Goal: Communication & Community: Answer question/provide support

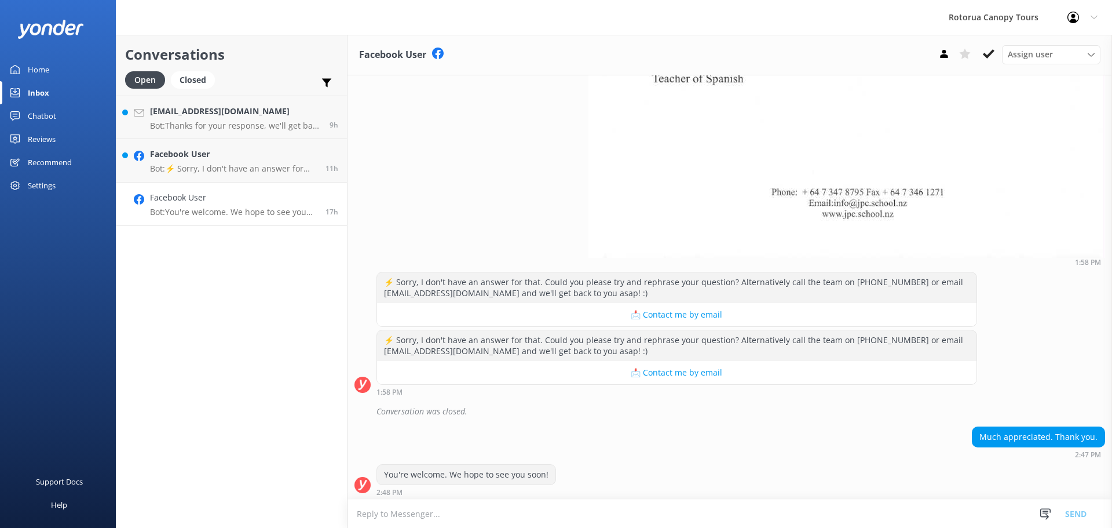
scroll to position [885, 0]
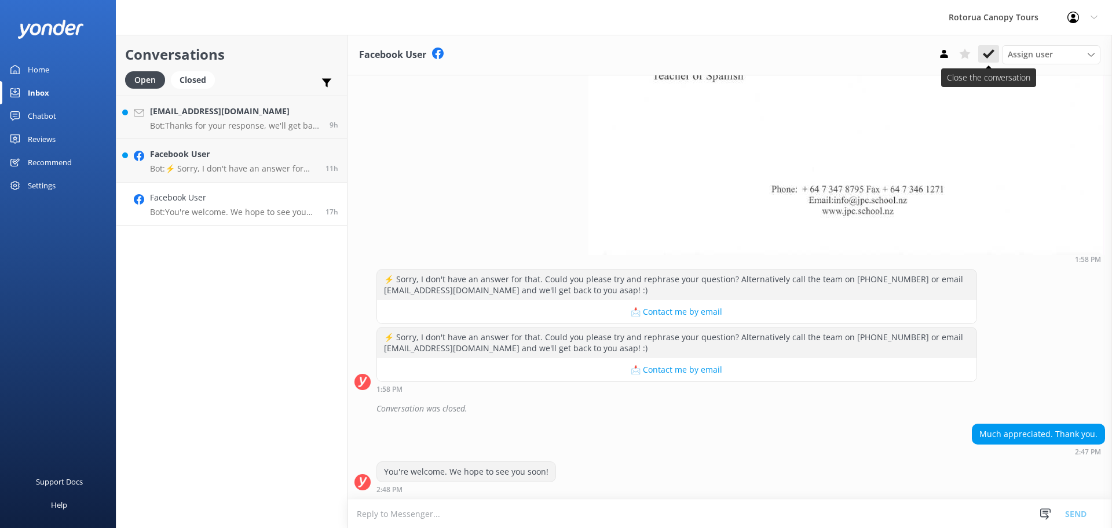
click at [992, 52] on use at bounding box center [989, 53] width 12 height 9
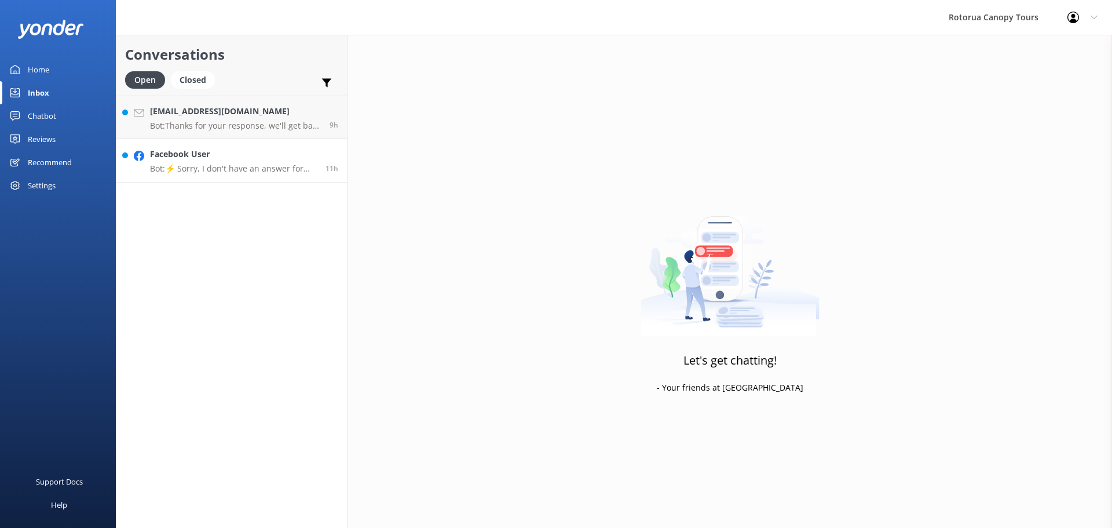
click at [292, 178] on link "Facebook User Bot: ⚡ Sorry, I don't have an answer for that. Could you please t…" at bounding box center [231, 160] width 231 height 43
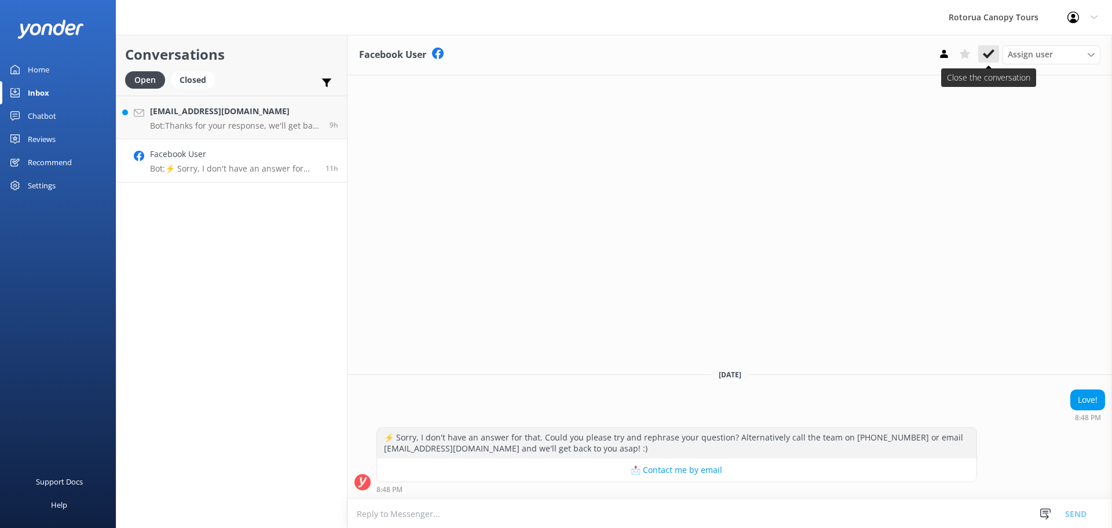
click at [989, 58] on icon at bounding box center [989, 54] width 12 height 12
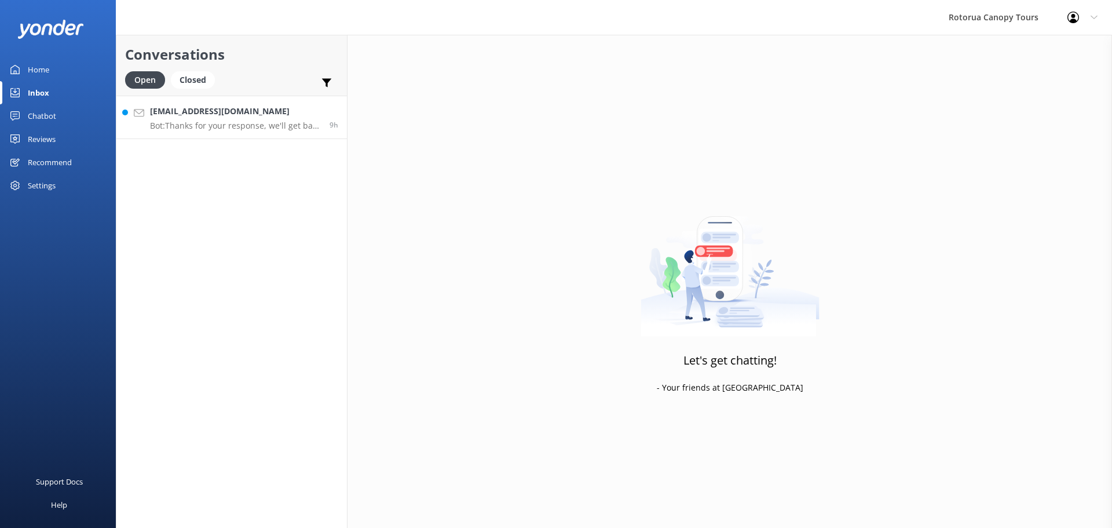
click at [242, 126] on p "Bot: Thanks for your response, we'll get back to you as soon as we can during o…" at bounding box center [235, 125] width 171 height 10
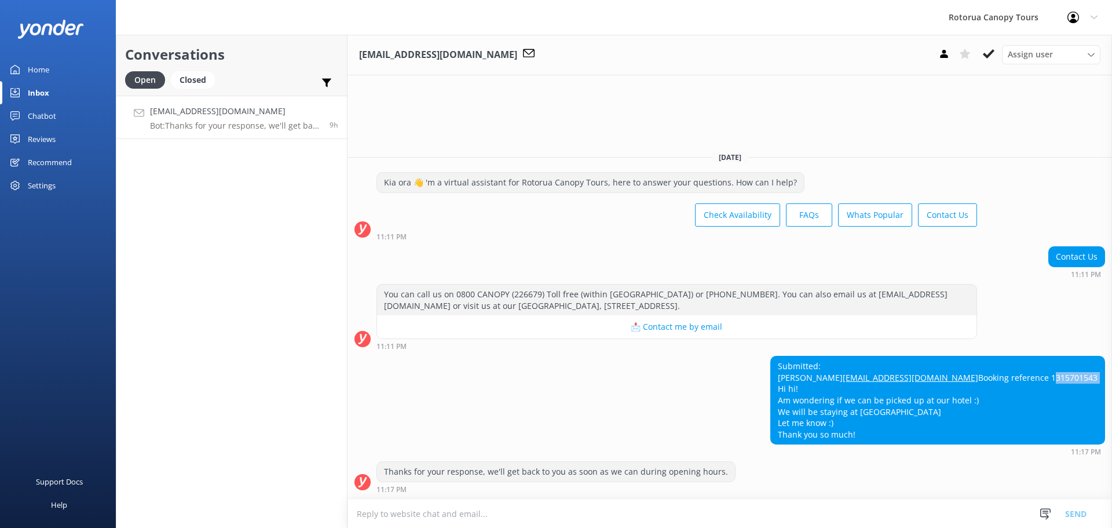
drag, startPoint x: 977, startPoint y: 373, endPoint x: 1040, endPoint y: 375, distance: 63.7
click at [1040, 375] on div "Submitted: [PERSON_NAME] [PERSON_NAME][EMAIL_ADDRESS][DOMAIN_NAME] Booking refe…" at bounding box center [938, 399] width 334 height 87
click at [1042, 360] on div "Submitted: [PERSON_NAME] [PERSON_NAME][EMAIL_ADDRESS][DOMAIN_NAME] Booking refe…" at bounding box center [938, 399] width 334 height 87
drag, startPoint x: 1023, startPoint y: 361, endPoint x: 904, endPoint y: 370, distance: 119.6
click at [904, 370] on div "Submitted: [PERSON_NAME] [PERSON_NAME][EMAIL_ADDRESS][DOMAIN_NAME] Booking refe…" at bounding box center [938, 399] width 334 height 87
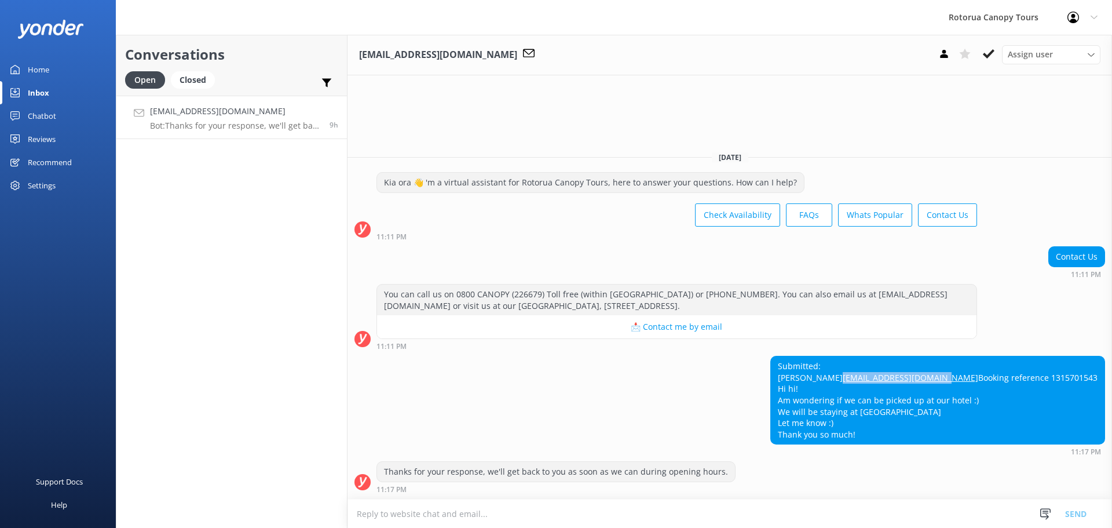
copy link "[EMAIL_ADDRESS][DOMAIN_NAME]"
click at [1029, 356] on div "Submitted: [PERSON_NAME] [PERSON_NAME][EMAIL_ADDRESS][DOMAIN_NAME] Booking refe…" at bounding box center [938, 399] width 334 height 87
drag, startPoint x: 1025, startPoint y: 377, endPoint x: 976, endPoint y: 376, distance: 49.8
click at [976, 376] on div "Submitted: [PERSON_NAME] [PERSON_NAME][EMAIL_ADDRESS][DOMAIN_NAME] Booking refe…" at bounding box center [938, 399] width 334 height 87
copy div "1315701543"
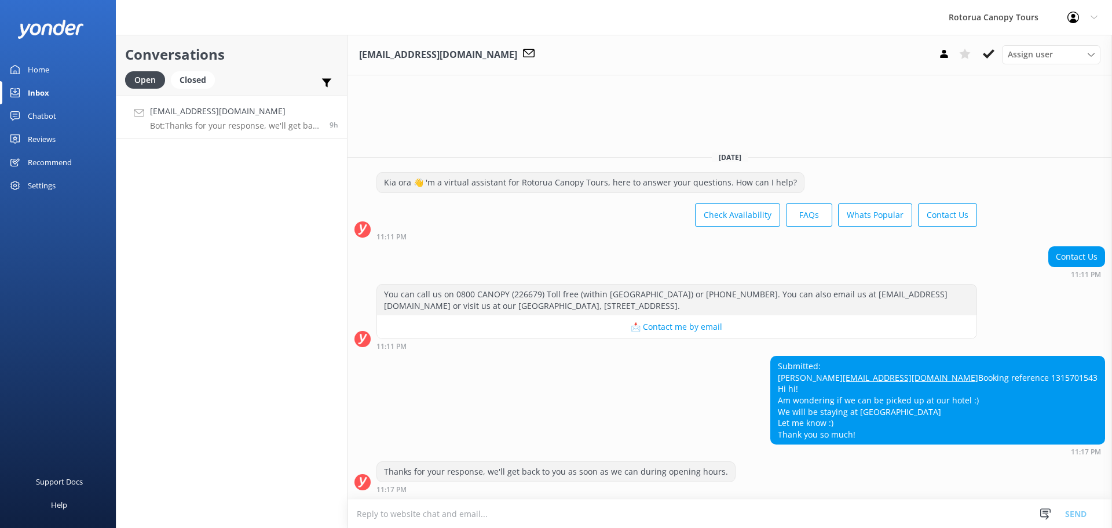
click at [810, 382] on div "Submitted: [PERSON_NAME] [PERSON_NAME][EMAIL_ADDRESS][DOMAIN_NAME] Booking refe…" at bounding box center [730, 406] width 765 height 100
drag, startPoint x: 386, startPoint y: 273, endPoint x: 634, endPoint y: 290, distance: 248.5
click at [634, 290] on div "You can call us on 0800 CANOPY (226679) Toll free (within [GEOGRAPHIC_DATA]) or…" at bounding box center [677, 299] width 600 height 31
copy div "You can call us on 0800 CANOPY (226679) Toll free (within [GEOGRAPHIC_DATA]) or…"
click at [476, 514] on textarea at bounding box center [730, 513] width 765 height 28
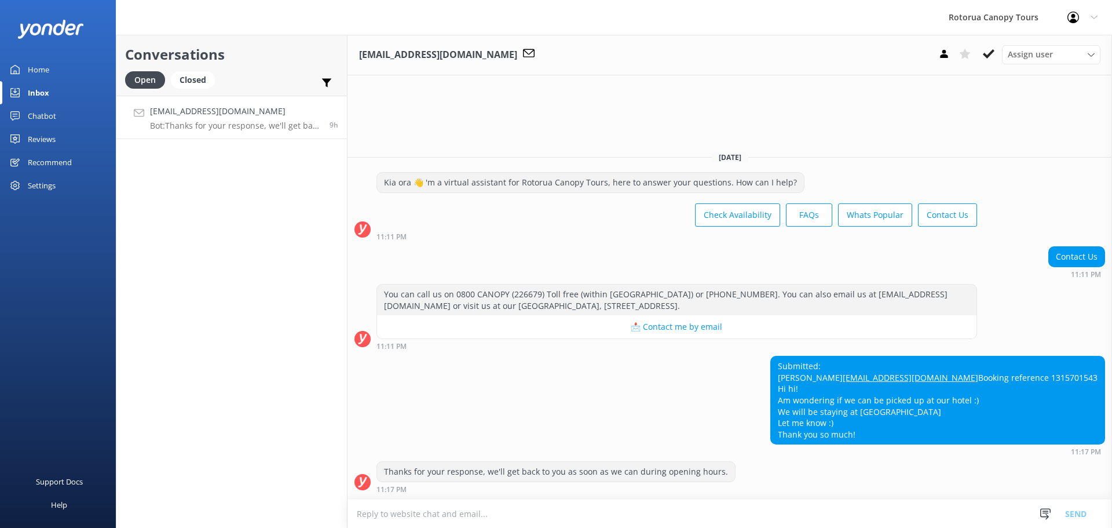
paste textarea "You can call us on 0800 CANOPY (226679) Toll free (within [GEOGRAPHIC_DATA]) or…"
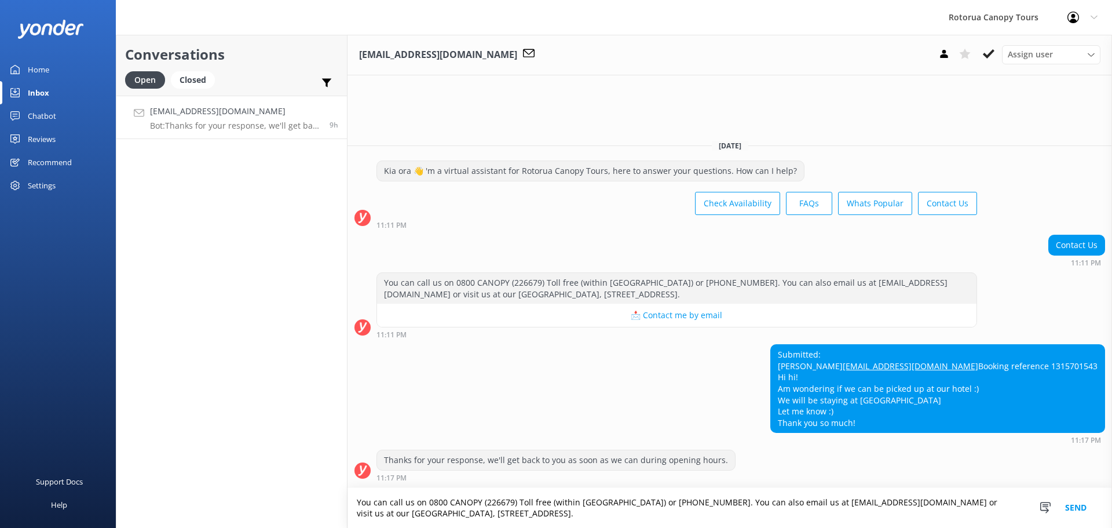
click at [357, 503] on textarea "You can call us on 0800 CANOPY (226679) Toll free (within [GEOGRAPHIC_DATA]) or…" at bounding box center [730, 508] width 765 height 40
drag, startPoint x: 575, startPoint y: 505, endPoint x: 556, endPoint y: 495, distance: 22.0
click at [556, 495] on textarea "[PERSON_NAME], we can't seem to find your booking with us. You can call us on 0…" at bounding box center [730, 508] width 765 height 40
click at [567, 498] on textarea "[PERSON_NAME], we can't seem to find your booking with us. Can call us on 0800 …" at bounding box center [730, 508] width 765 height 40
drag, startPoint x: 759, startPoint y: 513, endPoint x: 452, endPoint y: 539, distance: 308.7
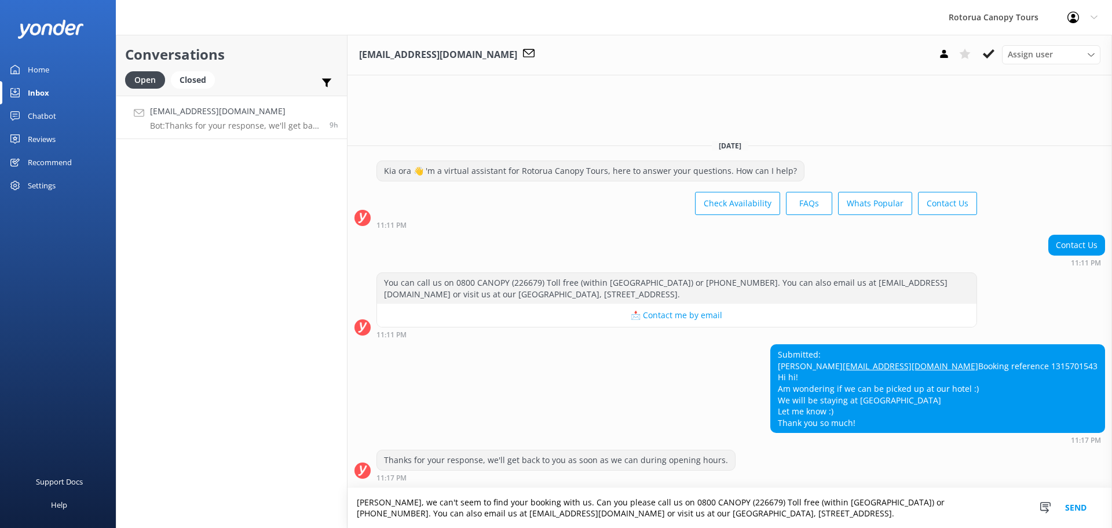
click at [452, 527] on html "Rotorua Canopy Tours Profile Settings Logout Home Inbox Chatbot Content Product…" at bounding box center [556, 264] width 1112 height 528
click at [547, 501] on textarea "[PERSON_NAME], we can't seem to find your booking with us. Can you please call …" at bounding box center [730, 508] width 765 height 40
click at [980, 499] on textarea "[PERSON_NAME], we can't seem to find your booking with us to arrange a pick up.…" at bounding box center [730, 508] width 765 height 40
click at [983, 502] on textarea "[PERSON_NAME], we can't seem to find your booking with us to arrange a pick up.…" at bounding box center [730, 508] width 765 height 40
click at [717, 502] on textarea "[PERSON_NAME], we can't seem to find your booking with us to arrange a pick up.…" at bounding box center [730, 508] width 765 height 40
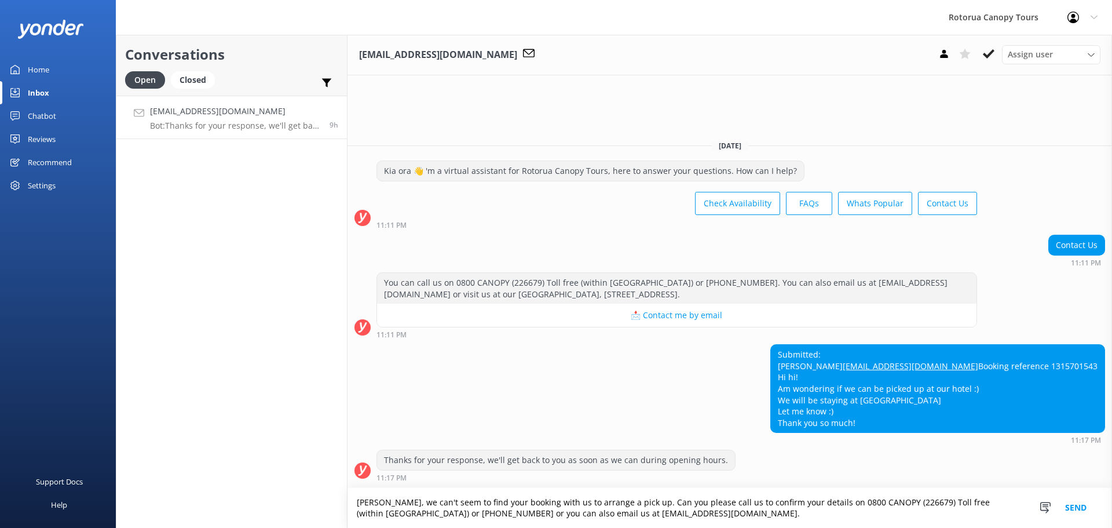
drag, startPoint x: 616, startPoint y: 515, endPoint x: 408, endPoint y: 513, distance: 208.6
click at [408, 513] on textarea "[PERSON_NAME], we can't seem to find your booking with us to arrange a pick up.…" at bounding box center [730, 508] width 765 height 40
type textarea "[PERSON_NAME], we can't seem to find your booking with us to arrange a pick up.…"
click at [1068, 509] on button "Send" at bounding box center [1075, 508] width 43 height 40
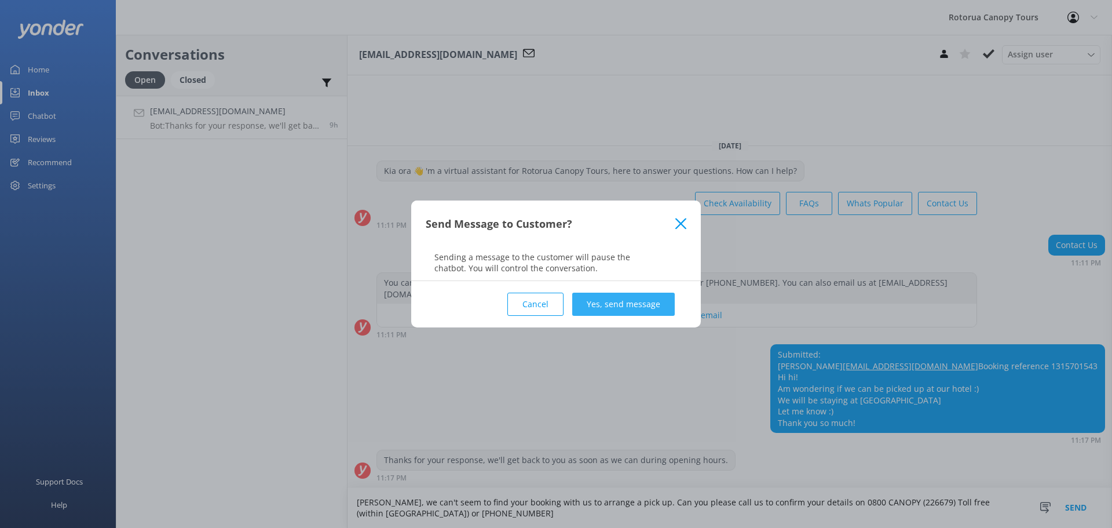
click at [618, 308] on button "Yes, send message" at bounding box center [623, 304] width 103 height 23
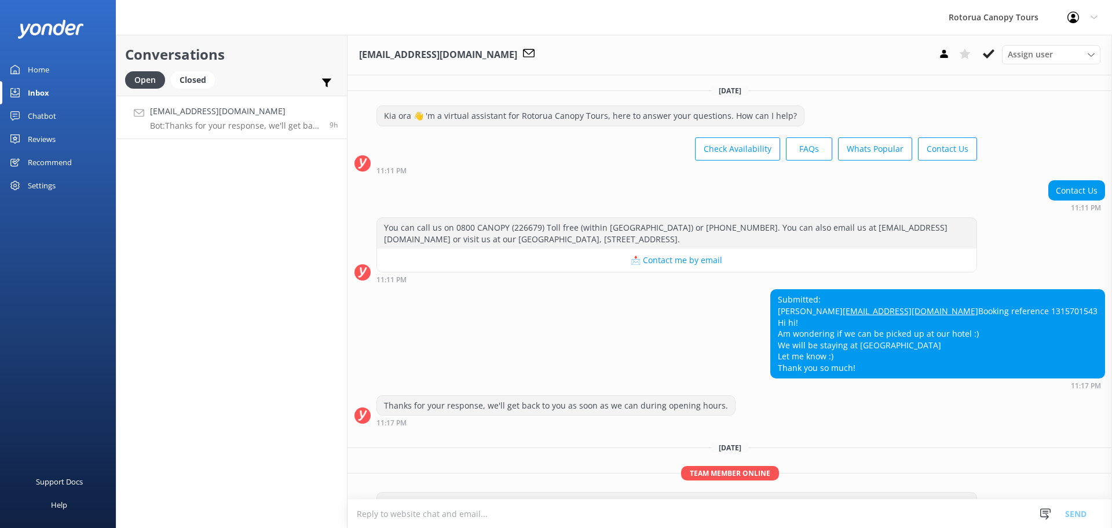
scroll to position [64, 0]
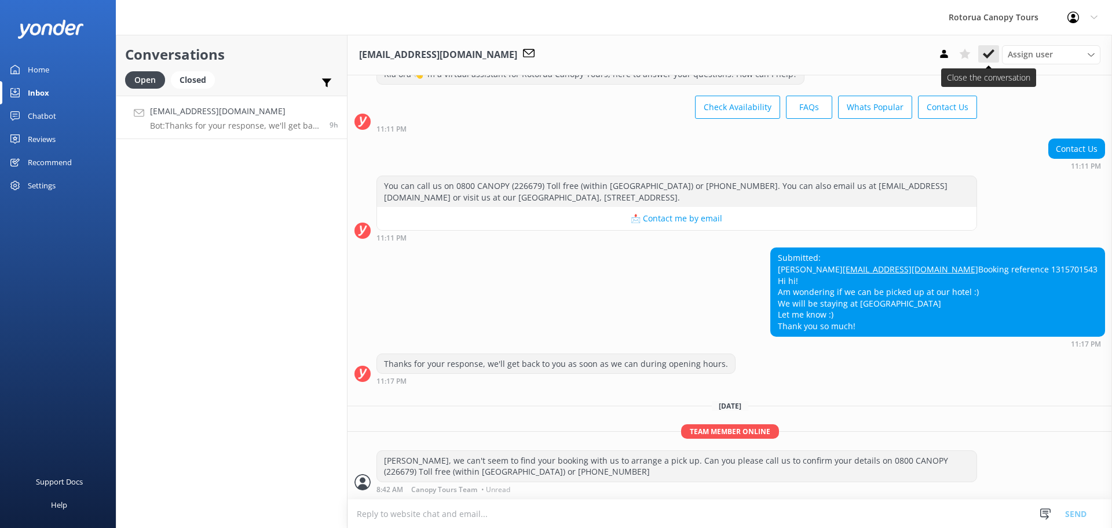
click at [996, 55] on button at bounding box center [988, 53] width 21 height 17
